Goal: Task Accomplishment & Management: Manage account settings

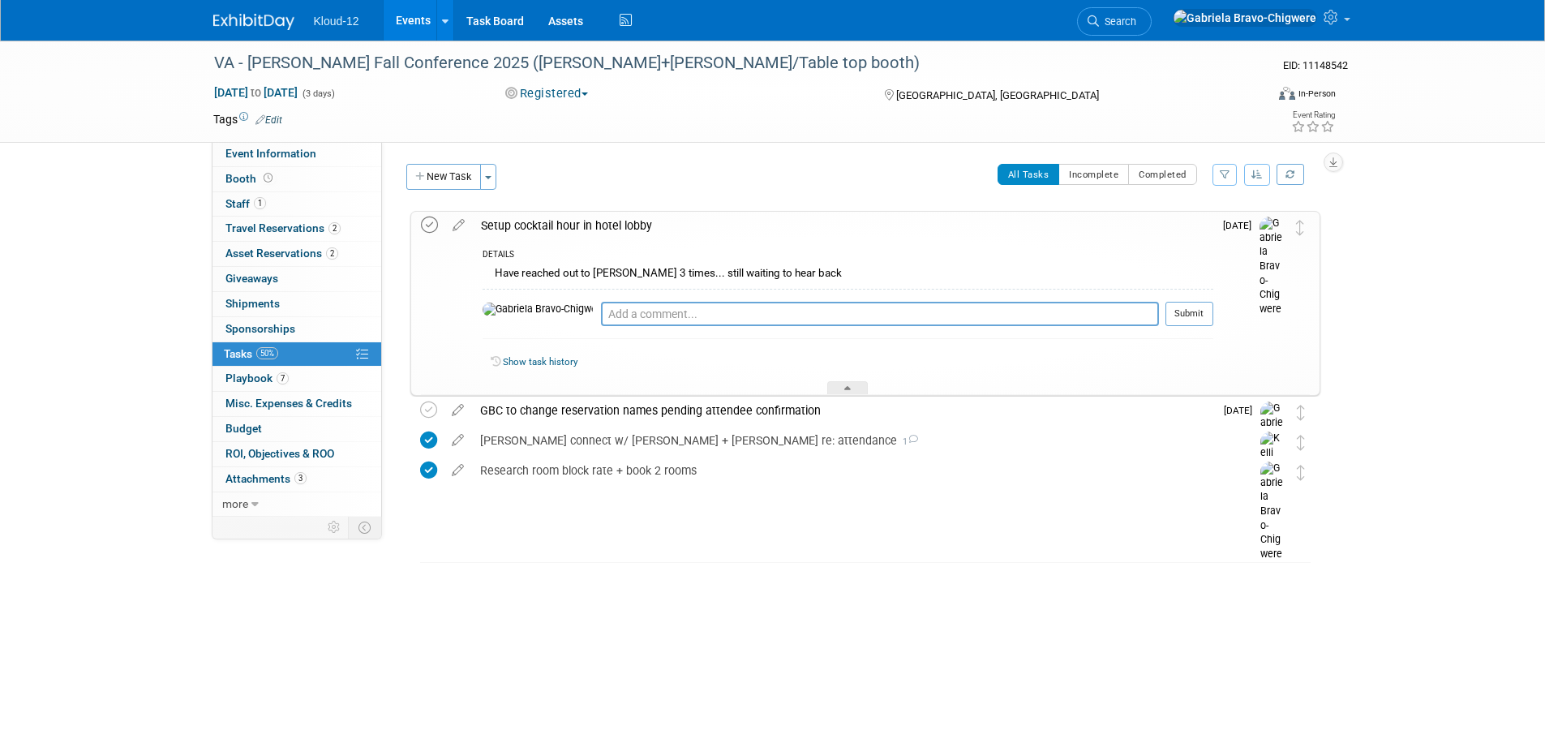
click at [435, 223] on icon at bounding box center [429, 225] width 17 height 17
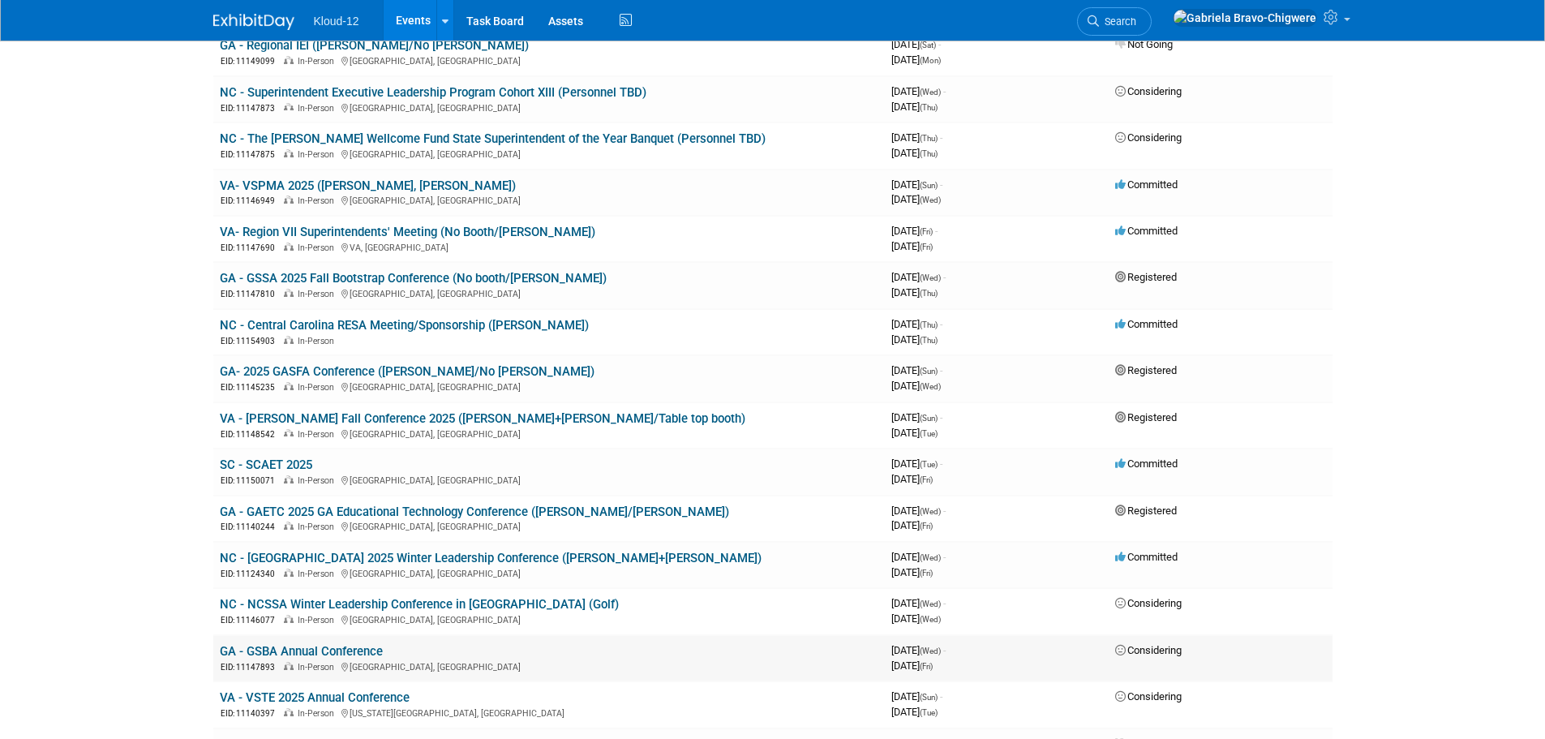
scroll to position [243, 0]
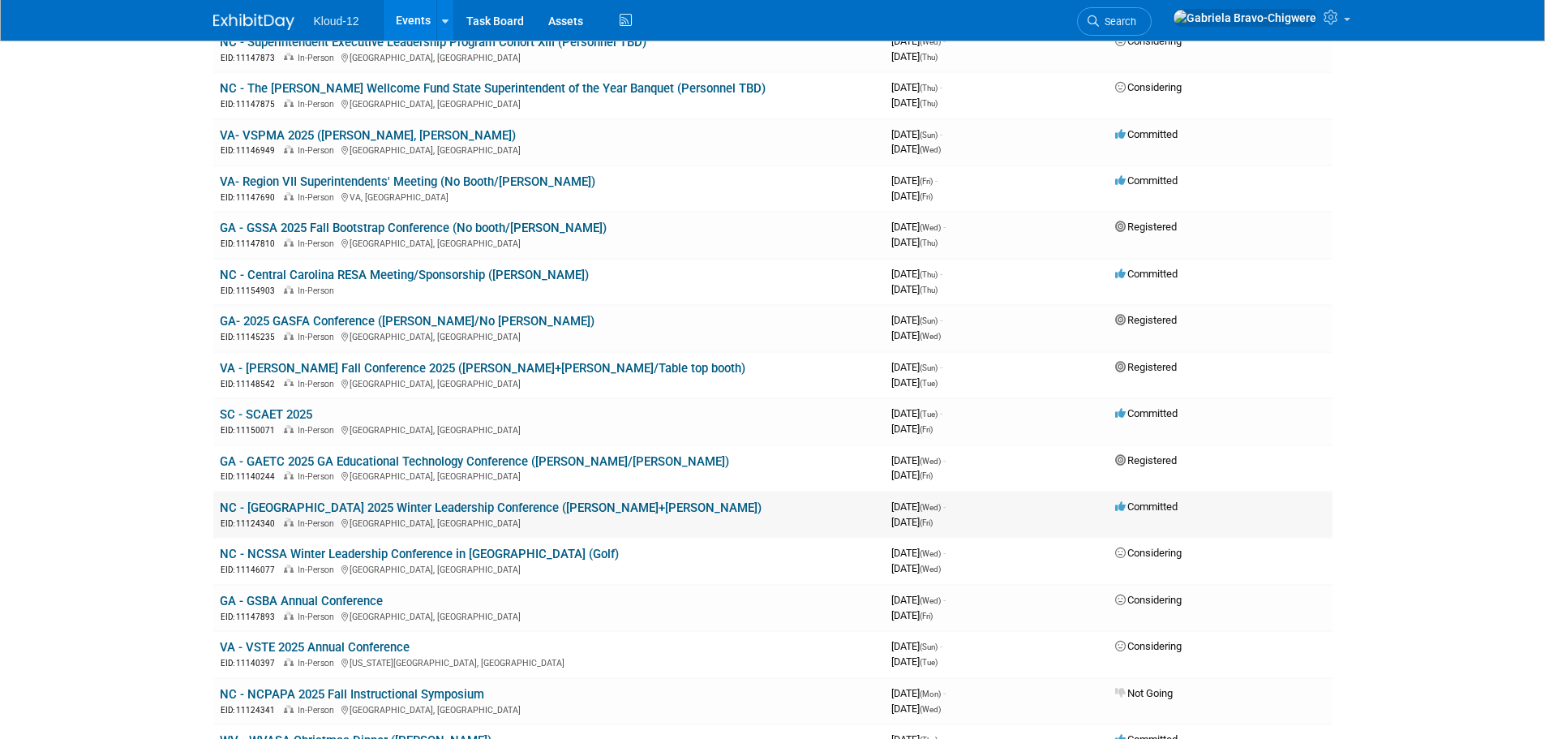
click at [433, 514] on link "NC - NCSSA 2025 Winter Leadership Conference (Brian+Ethan)" at bounding box center [491, 507] width 542 height 15
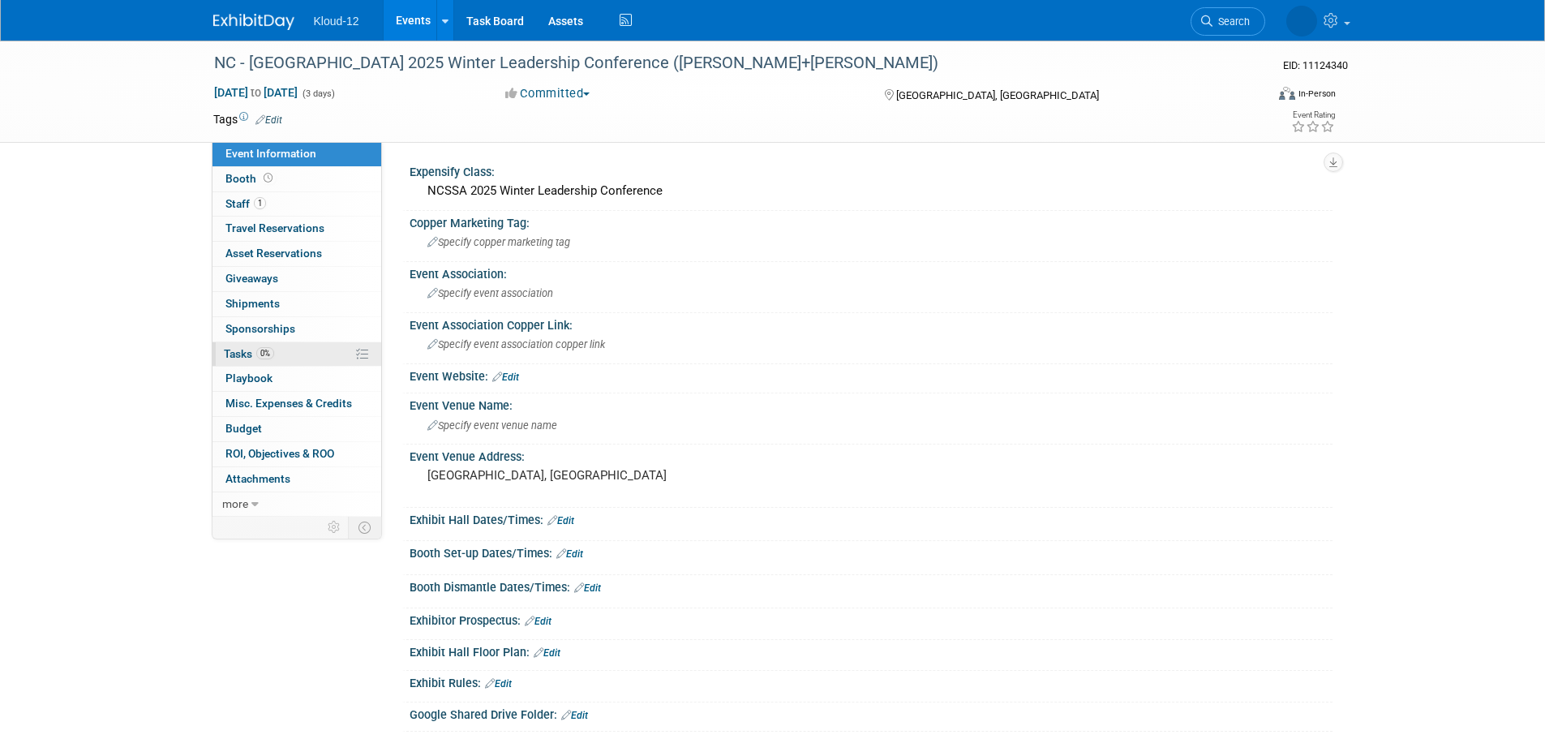
click at [310, 342] on link "0% Tasks 0%" at bounding box center [296, 354] width 169 height 24
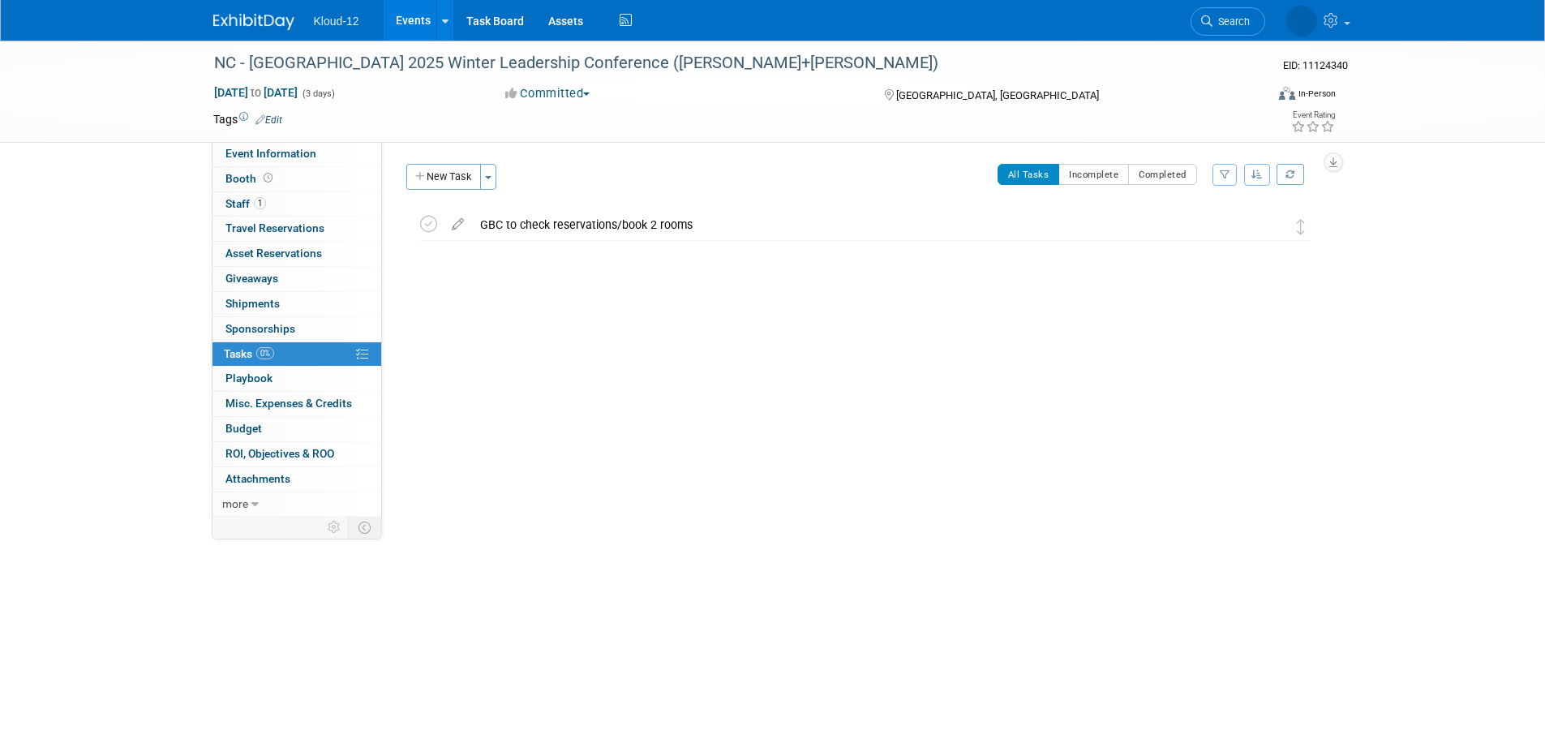
click at [268, 23] on img at bounding box center [253, 22] width 81 height 16
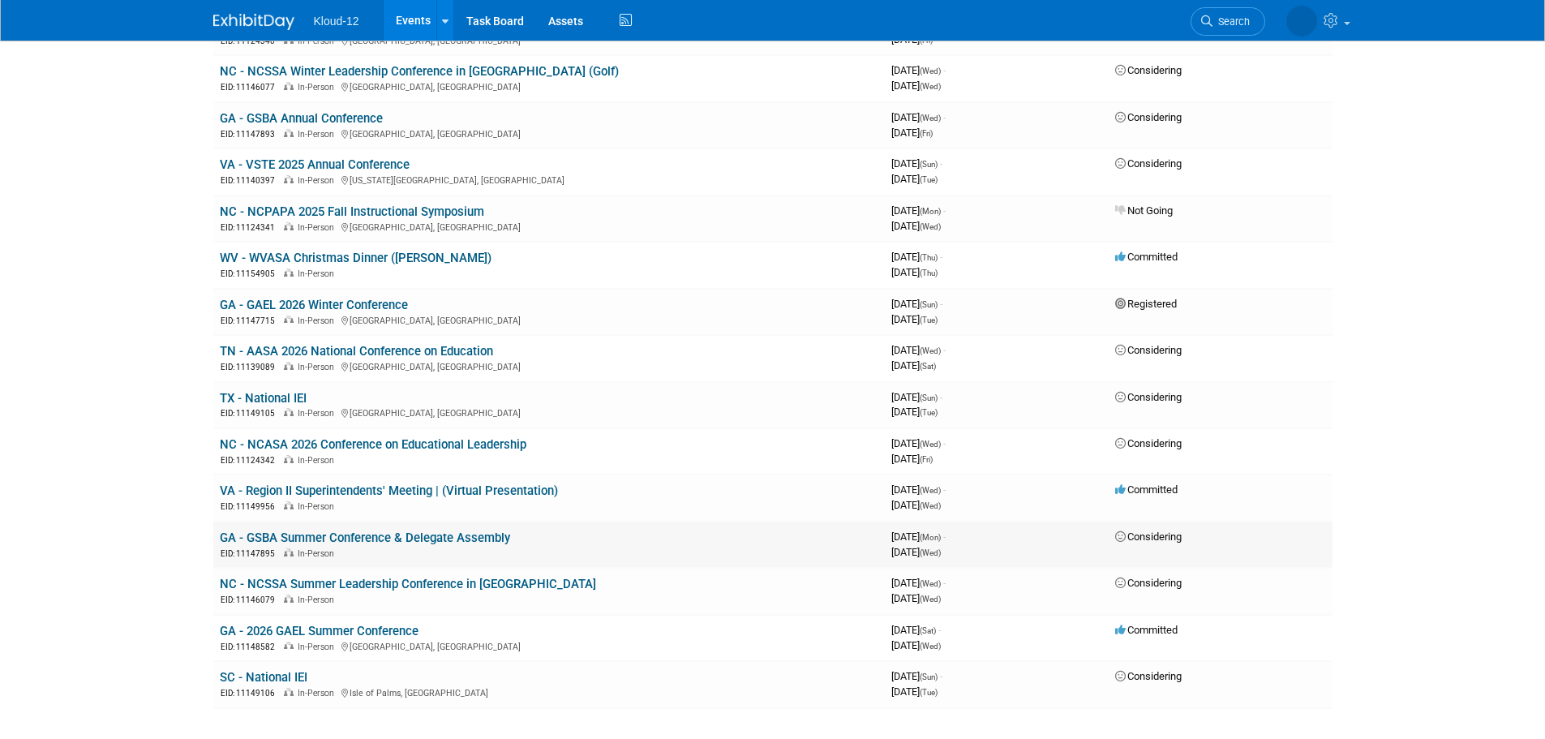
scroll to position [725, 0]
